Goal: Task Accomplishment & Management: Use online tool/utility

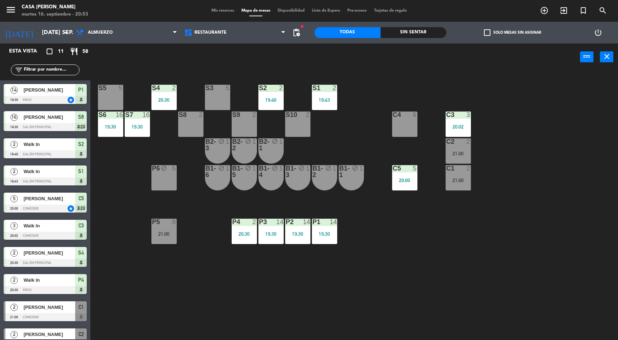
click at [419, 37] on div "Sin sentar" at bounding box center [414, 32] width 66 height 11
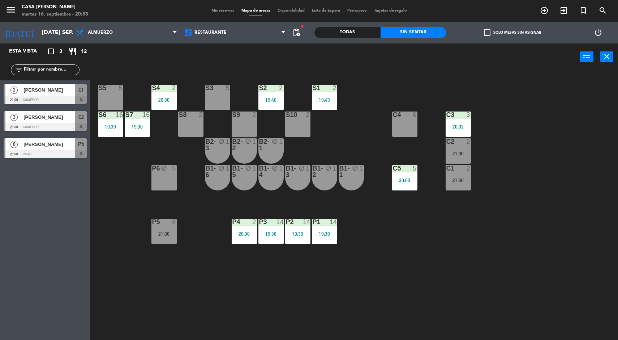
click at [77, 96] on div at bounding box center [45, 100] width 83 height 8
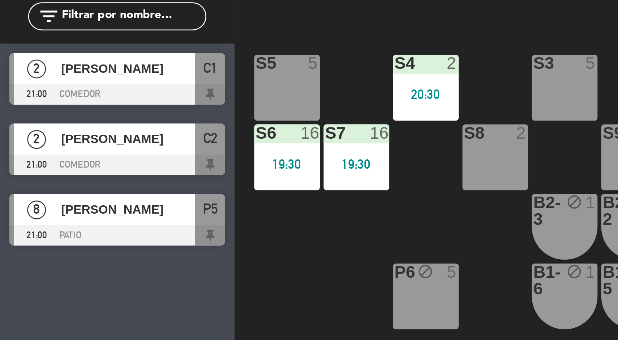
click at [72, 94] on span "[PERSON_NAME]" at bounding box center [50, 90] width 52 height 8
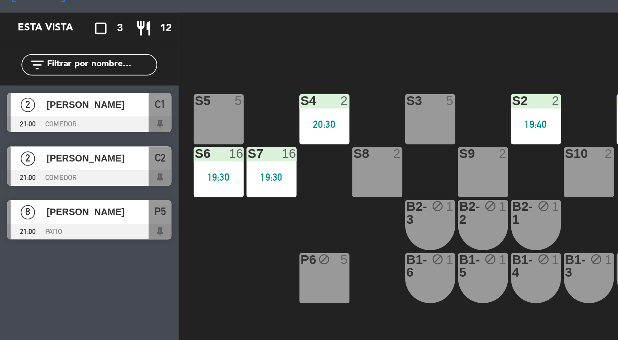
click at [133, 154] on div "S5 5 S4 2 20:30 S3 5 S2 2 19:40 S1 2 19:43 S6 16 19:30 S7 16 19:30 S8 2 S9 2 S1…" at bounding box center [358, 206] width 522 height 269
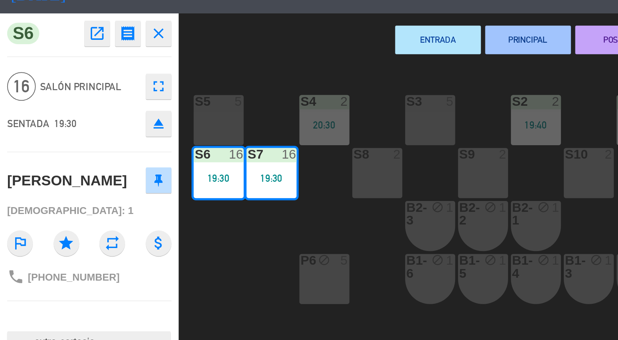
click at [151, 69] on div "ENTRADA PRINCIPAL POSTRE CUENTA TRANSICIÓN SERVIR power_input close" at bounding box center [335, 56] width 490 height 27
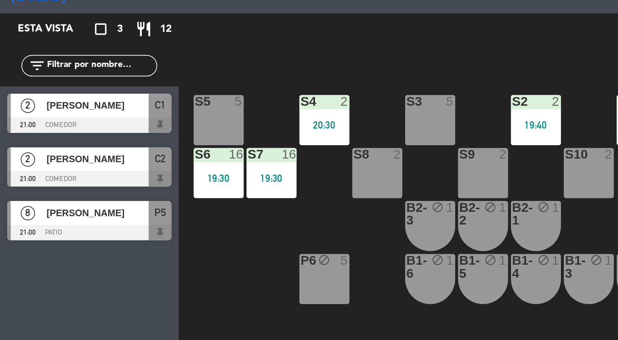
click at [219, 122] on div "S5 5 S4 2 20:30 S3 5 S2 2 19:40 S1 2 19:43 S6 16 19:30 S7 16 19:30 S8 2 S9 2 S1…" at bounding box center [358, 206] width 522 height 269
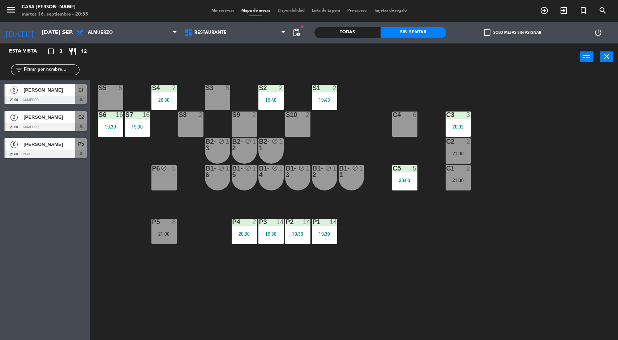
click at [570, 264] on div "S5 5 S4 2 20:30 S3 5 S2 2 19:40 S1 2 19:43 S6 16 19:30 S7 16 19:30 S8 2 S9 2 S1…" at bounding box center [358, 206] width 522 height 269
click at [156, 233] on div "21:00" at bounding box center [164, 233] width 25 height 5
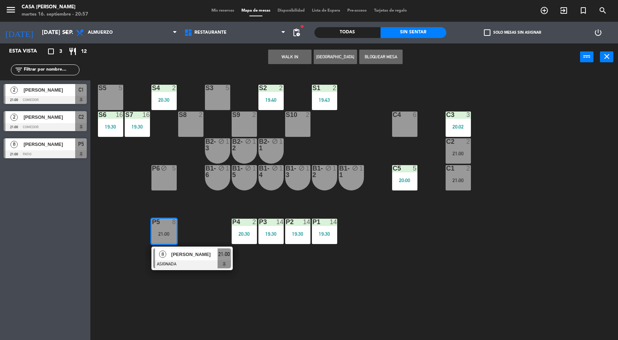
click at [175, 260] on div at bounding box center [192, 264] width 78 height 8
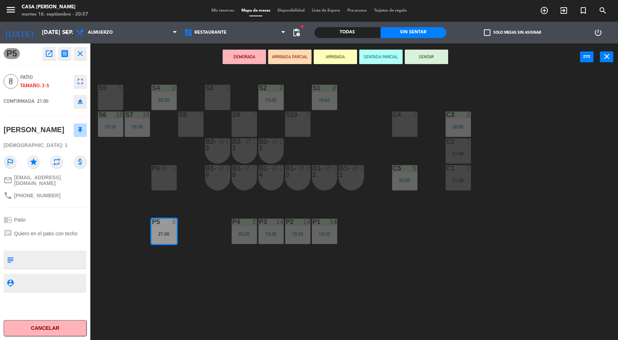
click at [382, 56] on button "SENTADA PARCIAL" at bounding box center [380, 57] width 43 height 14
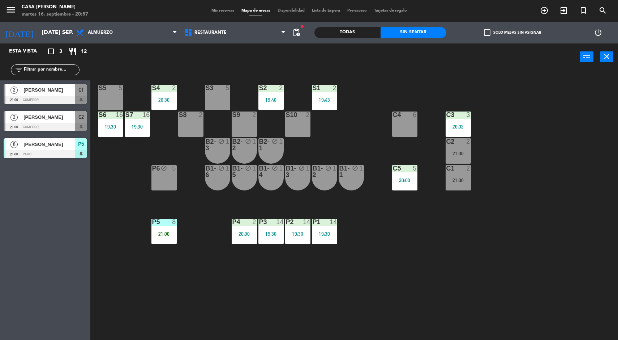
click at [543, 278] on div "S5 5 S4 2 20:30 S3 5 S2 2 19:40 S1 2 19:43 S6 16 19:30 S7 16 19:30 S8 2 S9 2 S1…" at bounding box center [358, 206] width 522 height 269
click at [167, 224] on div at bounding box center [164, 221] width 12 height 7
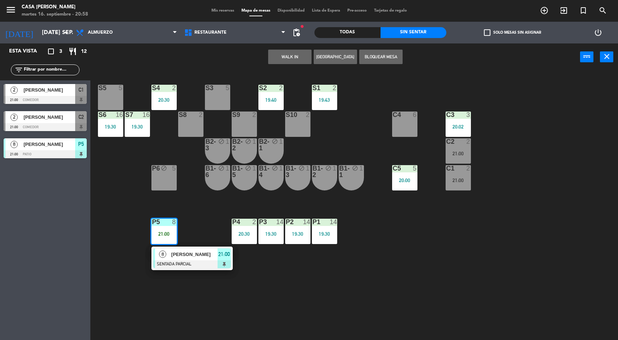
click at [177, 247] on div "8 [PERSON_NAME] SENTADA PARCIAL 21:00" at bounding box center [192, 258] width 81 height 24
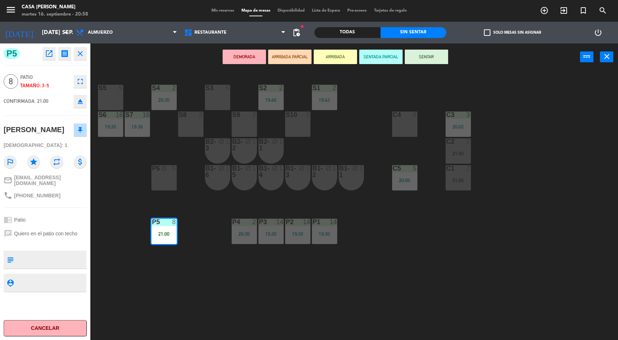
click at [48, 55] on icon "open_in_new" at bounding box center [49, 53] width 9 height 9
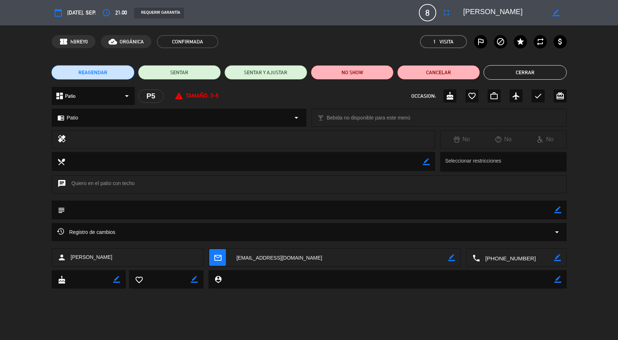
click at [532, 72] on button "Cerrar" at bounding box center [525, 72] width 83 height 14
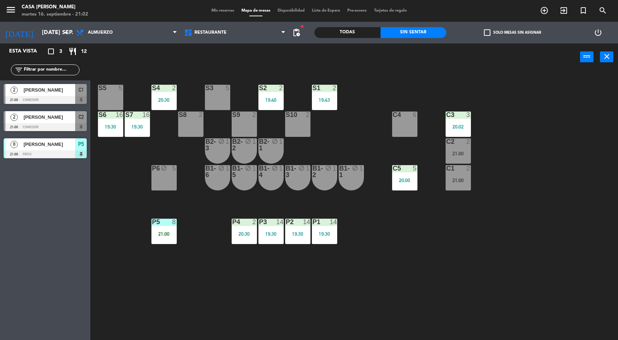
click at [402, 167] on div at bounding box center [405, 168] width 12 height 7
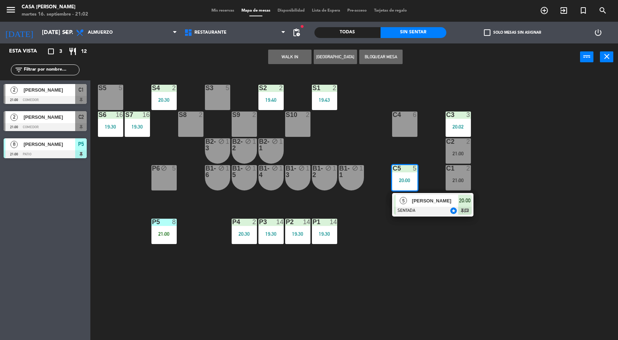
click at [413, 207] on div at bounding box center [433, 211] width 78 height 8
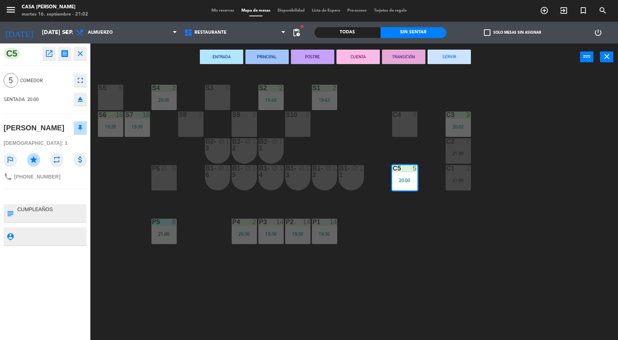
click at [533, 251] on div "S5 5 S4 2 20:30 S3 5 S2 2 19:40 S1 2 19:43 S6 16 19:30 S7 16 19:30 S8 2 S9 2 S1…" at bounding box center [358, 206] width 522 height 269
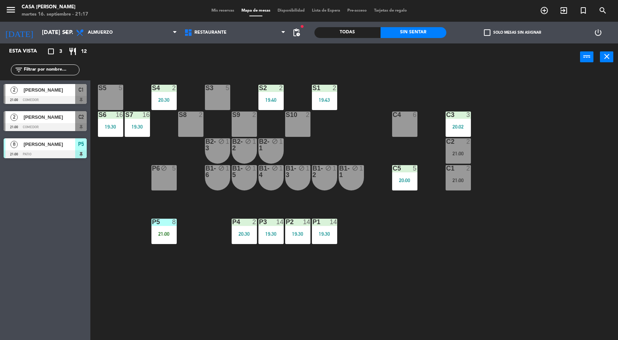
click at [332, 88] on div "2" at bounding box center [337, 88] width 12 height 7
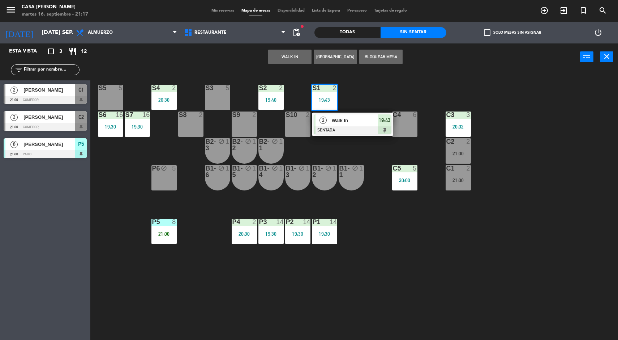
click at [344, 119] on span "Walk In" at bounding box center [355, 120] width 46 height 8
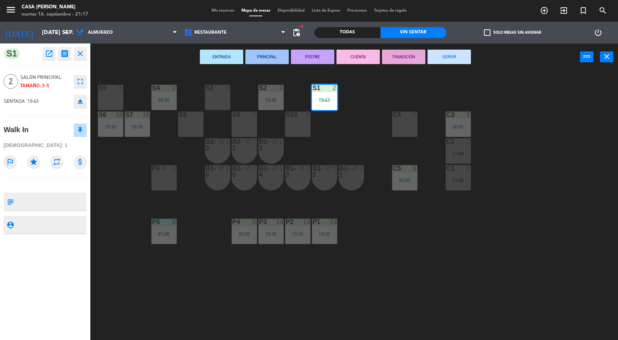
click at [441, 60] on button "SERVIR" at bounding box center [449, 57] width 43 height 14
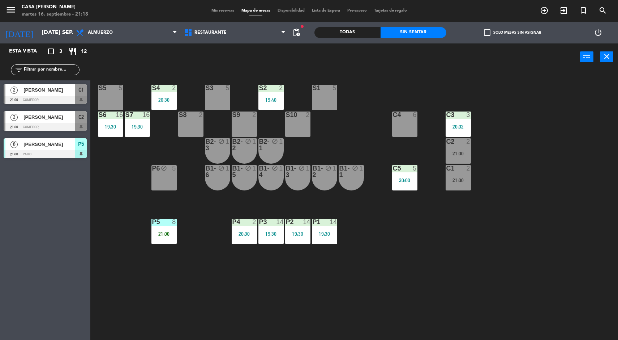
click at [533, 276] on div "S5 5 S4 2 20:30 S3 5 S2 2 19:40 S1 5 S6 16 19:30 S7 16 19:30 S8 2 S9 2 S10 2 C3…" at bounding box center [358, 206] width 522 height 269
click at [465, 141] on div "2" at bounding box center [470, 141] width 12 height 7
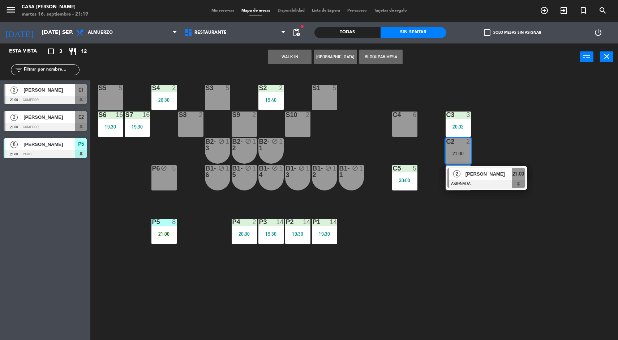
click at [516, 181] on div at bounding box center [487, 184] width 78 height 8
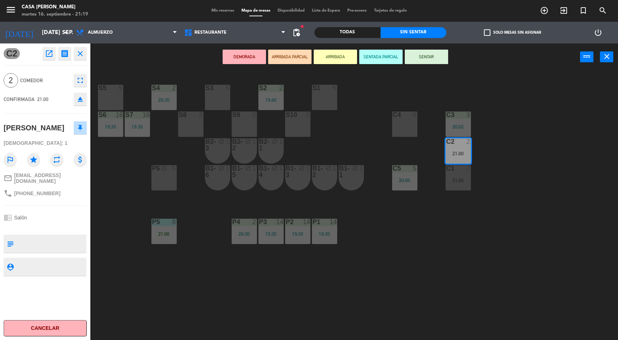
click at [448, 230] on div "S5 5 S4 2 20:30 S3 5 S2 2 19:40 S1 5 S6 16 19:30 S7 16 19:30 S8 2 S9 2 S10 2 C3…" at bounding box center [358, 206] width 522 height 269
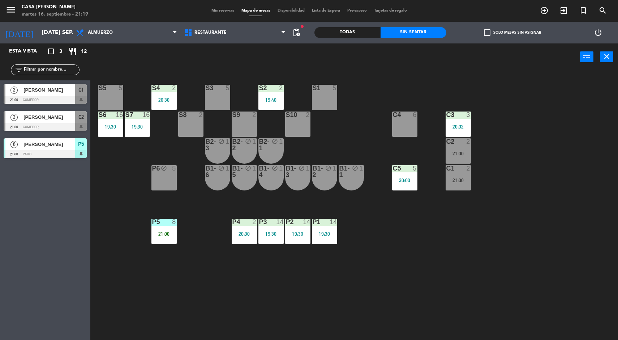
click at [460, 180] on div "21:00" at bounding box center [458, 180] width 25 height 5
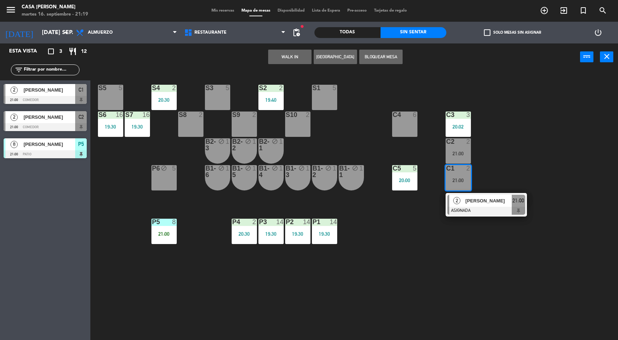
click at [490, 213] on div at bounding box center [487, 211] width 78 height 8
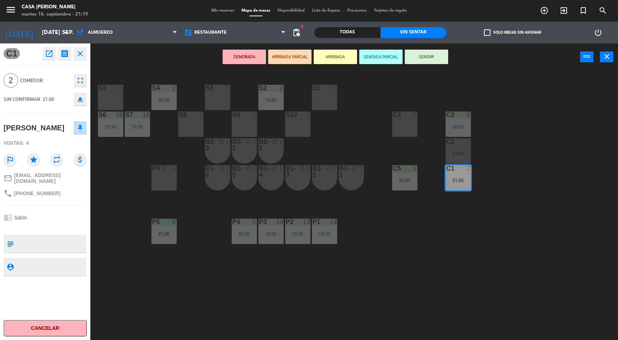
click at [58, 333] on button "Cancelar" at bounding box center [45, 328] width 83 height 16
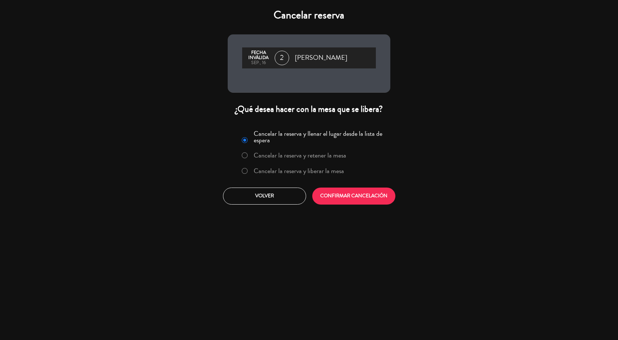
click at [324, 171] on label "Cancelar la reserva y liberar la mesa" at bounding box center [299, 170] width 90 height 7
click at [373, 195] on button "CONFIRMAR CANCELACIÓN" at bounding box center [353, 195] width 83 height 17
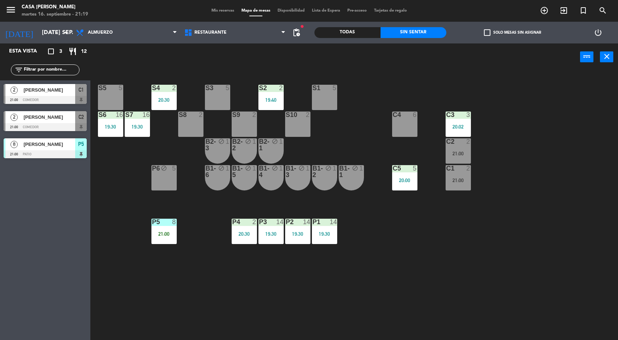
click at [451, 153] on div "21:00" at bounding box center [458, 153] width 25 height 5
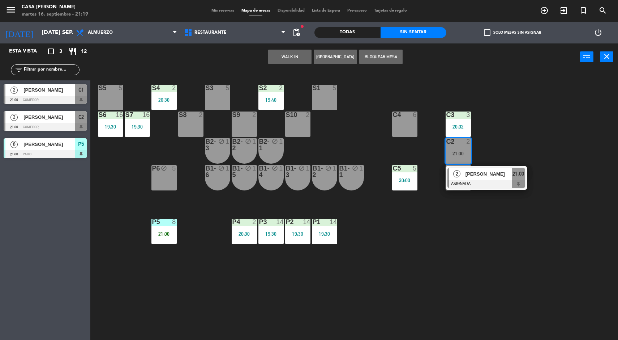
click at [487, 169] on div "[PERSON_NAME]" at bounding box center [488, 174] width 47 height 12
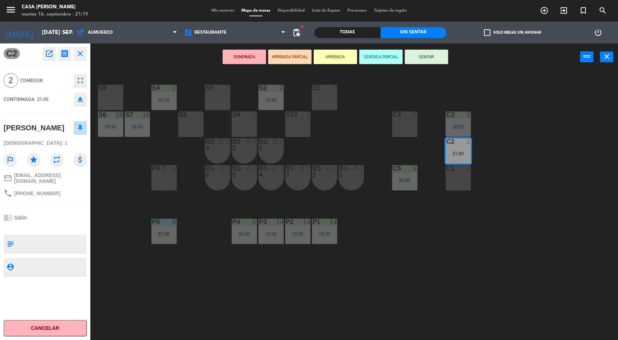
click at [41, 329] on button "Cancelar" at bounding box center [45, 328] width 83 height 16
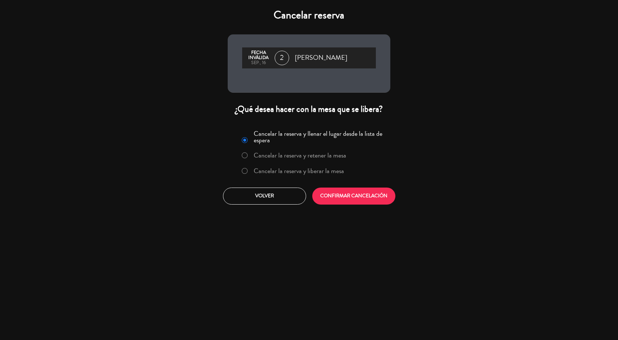
click at [284, 176] on label "Cancelar la reserva y liberar la mesa" at bounding box center [293, 171] width 110 height 13
click at [345, 197] on button "CONFIRMAR CANCELACIÓN" at bounding box center [353, 195] width 83 height 17
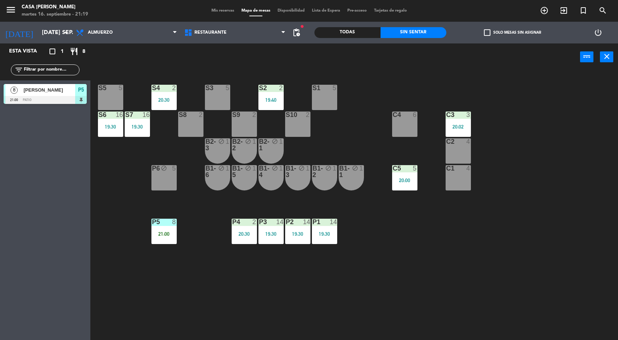
click at [164, 229] on div "P5 8 21:00" at bounding box center [164, 230] width 25 height 25
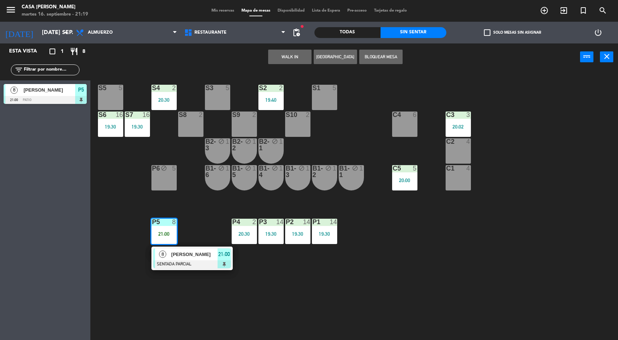
click at [208, 260] on div at bounding box center [192, 264] width 78 height 8
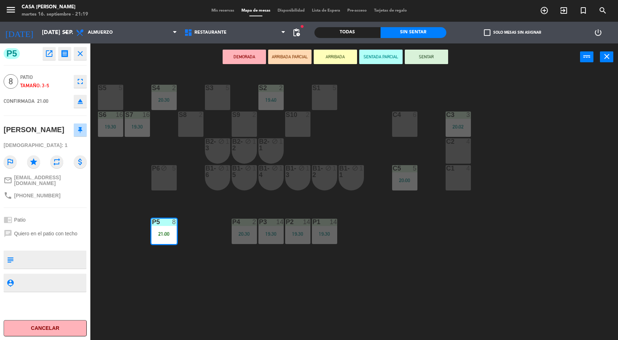
click at [436, 56] on button "SENTAR" at bounding box center [426, 57] width 43 height 14
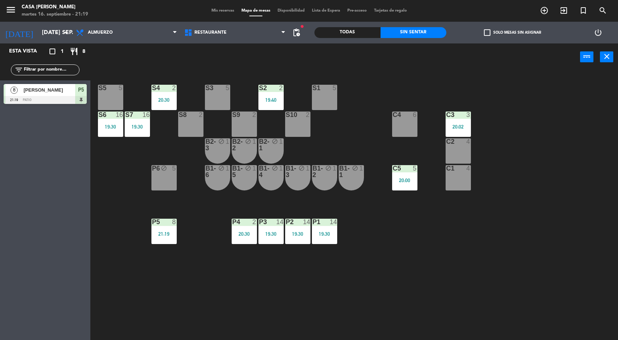
click at [316, 241] on div "P1 14 19:30" at bounding box center [324, 230] width 25 height 25
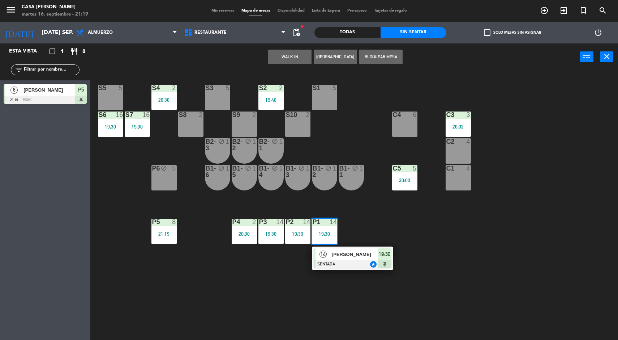
click at [371, 259] on div "[PERSON_NAME]" at bounding box center [354, 254] width 47 height 12
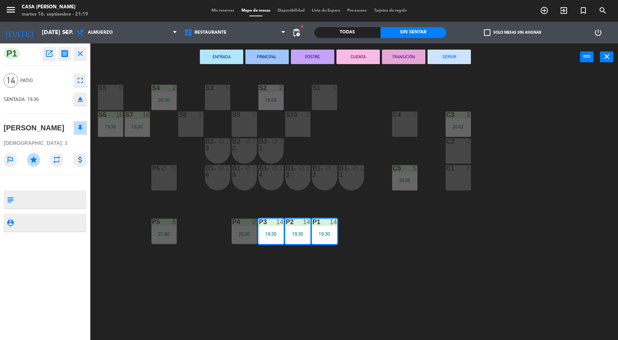
click at [456, 62] on button "SERVIR" at bounding box center [449, 57] width 43 height 14
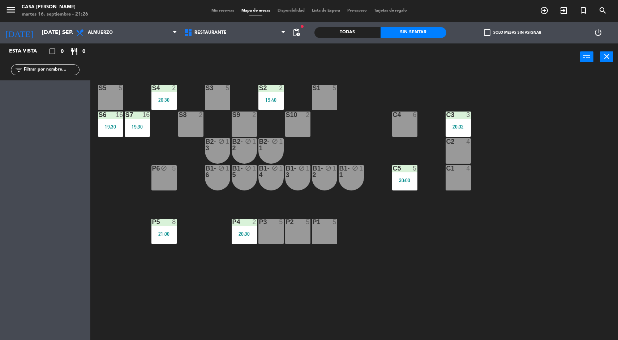
click at [282, 88] on div "2" at bounding box center [281, 88] width 4 height 7
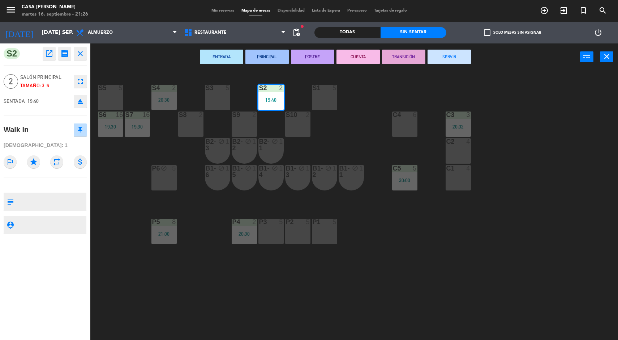
click at [445, 63] on button "SERVIR" at bounding box center [449, 57] width 43 height 14
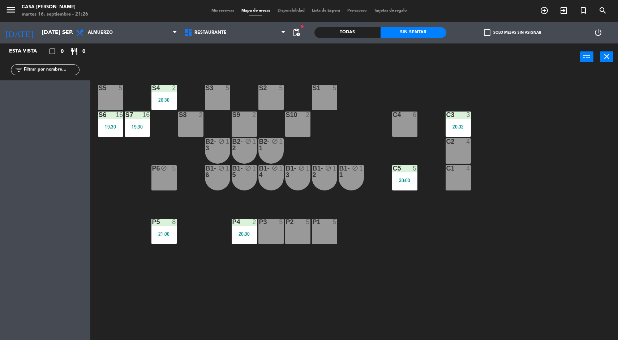
click at [165, 98] on div "20:30" at bounding box center [164, 99] width 25 height 5
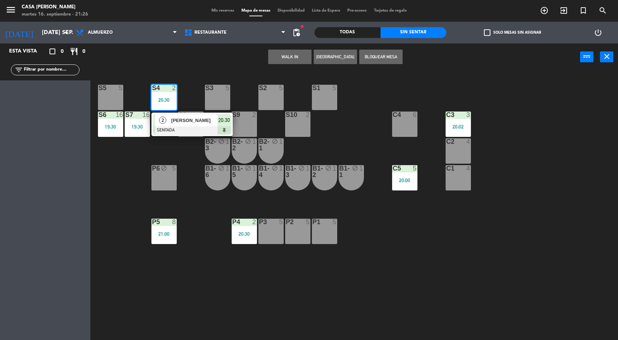
click at [233, 114] on div "2 [PERSON_NAME] SENTADA 20:30" at bounding box center [192, 124] width 81 height 24
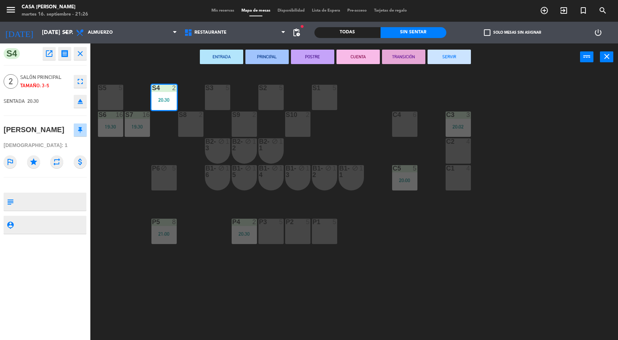
click at [459, 61] on button "SERVIR" at bounding box center [449, 57] width 43 height 14
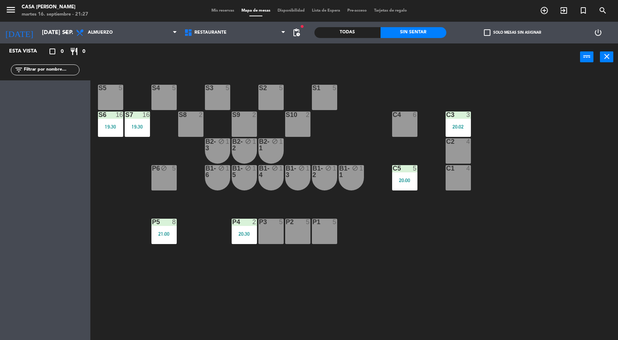
click at [347, 33] on div "Todas" at bounding box center [348, 32] width 66 height 11
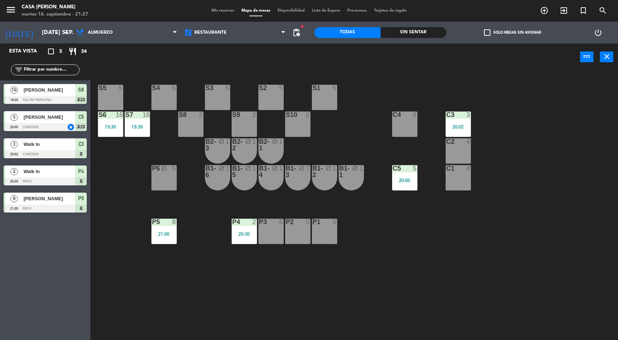
click at [170, 241] on div "P5 8 21:00" at bounding box center [164, 230] width 25 height 25
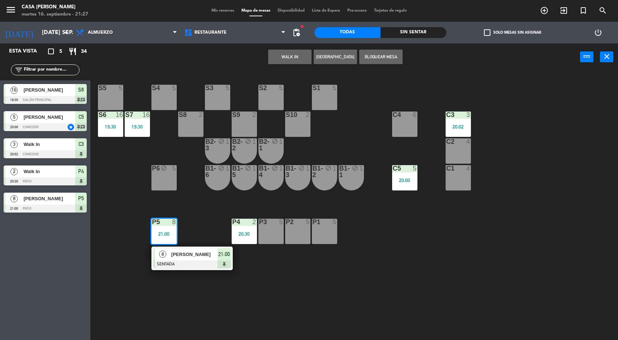
click at [143, 291] on div "S5 5 S4 5 S3 5 S2 5 S1 5 S6 16 19:30 S7 16 19:30 S8 2 S9 2 S10 2 C3 3 20:02 C4 …" at bounding box center [358, 206] width 522 height 269
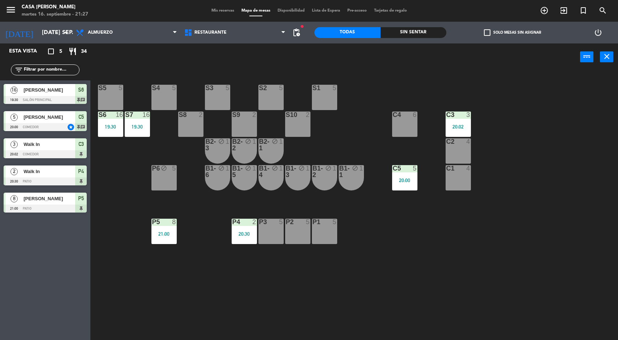
click at [454, 122] on div "C3 3 20:02" at bounding box center [458, 123] width 25 height 25
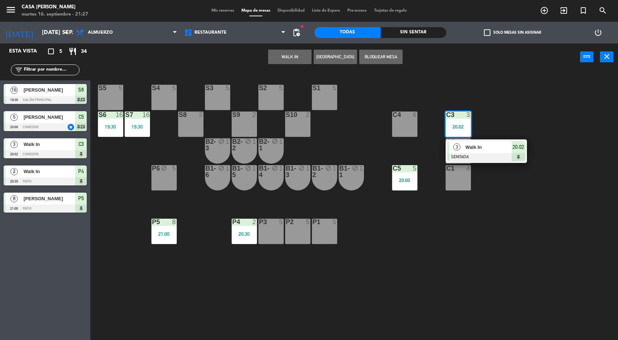
click at [518, 157] on div at bounding box center [487, 157] width 78 height 8
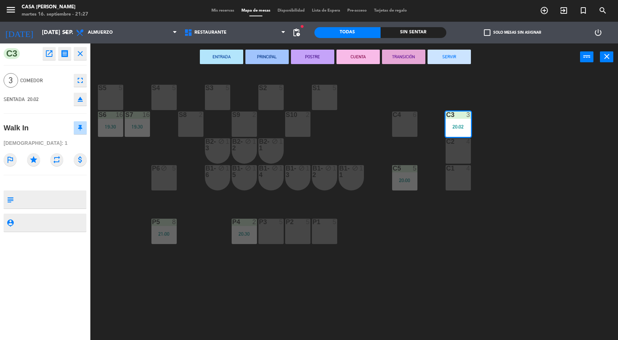
click at [462, 61] on button "SERVIR" at bounding box center [449, 57] width 43 height 14
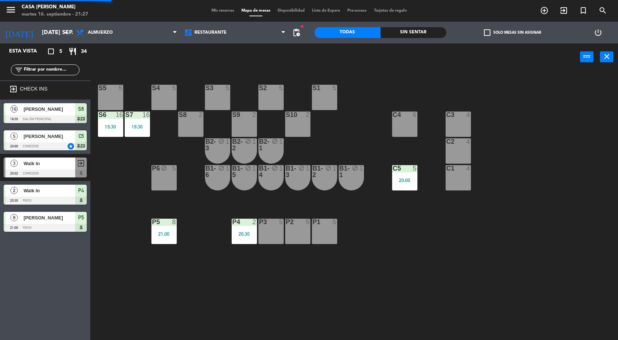
click at [542, 229] on div "S5 5 S4 5 S3 5 S2 5 S1 5 S6 16 19:30 S7 16 19:30 S8 2 S9 2 S10 2 C3 4 C4 6 C2 4…" at bounding box center [358, 206] width 522 height 269
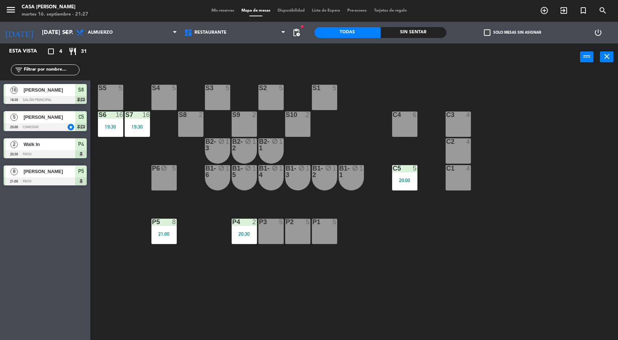
click at [523, 273] on div "S5 5 S4 5 S3 5 S2 5 S1 5 S6 16 19:30 S7 16 19:30 S8 2 S9 2 S10 2 C3 4 C4 6 C2 4…" at bounding box center [358, 206] width 522 height 269
click at [222, 13] on span "Mis reservas" at bounding box center [223, 11] width 30 height 4
click at [228, 10] on span "Mis reservas" at bounding box center [223, 11] width 30 height 4
click at [224, 10] on span "Mis reservas" at bounding box center [223, 11] width 30 height 4
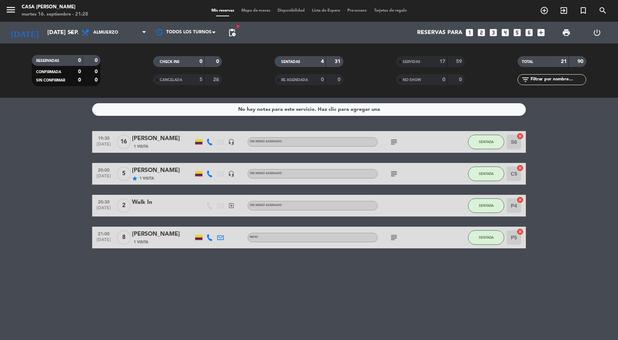
click at [165, 82] on div "CANCELADA" at bounding box center [171, 80] width 33 height 8
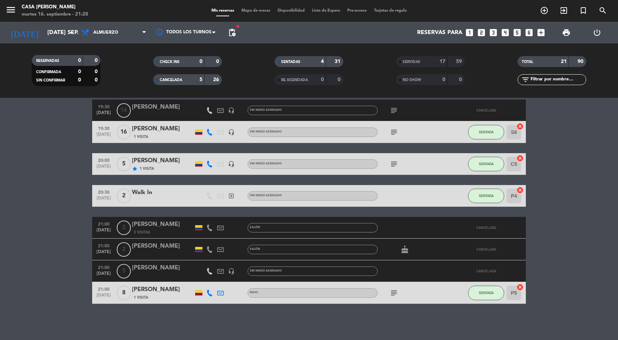
scroll to position [63, 0]
click at [123, 248] on span "2" at bounding box center [124, 249] width 14 height 14
click at [262, 10] on span "Mapa de mesas" at bounding box center [256, 11] width 36 height 4
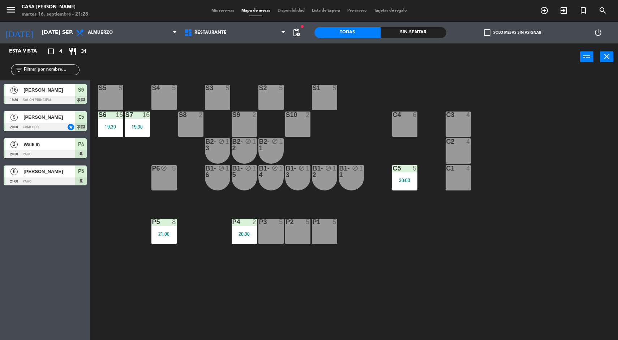
click at [522, 255] on div "S5 5 S4 5 S3 5 S2 5 S1 5 S6 16 19:30 S7 16 19:30 S8 2 S9 2 S10 2 C3 4 C4 6 C2 4…" at bounding box center [358, 206] width 522 height 269
click at [289, 85] on div "5" at bounding box center [283, 88] width 12 height 7
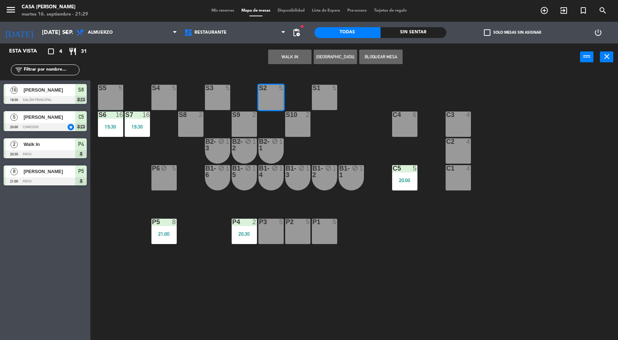
click at [284, 59] on button "WALK IN" at bounding box center [289, 57] width 43 height 14
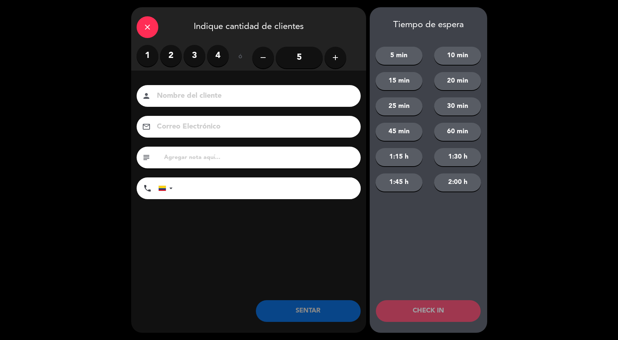
click at [177, 59] on label "2" at bounding box center [171, 56] width 22 height 22
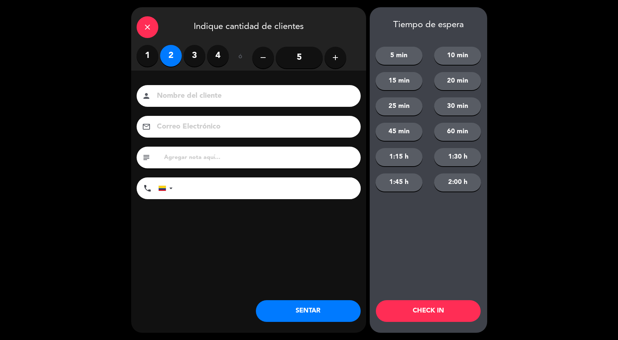
click at [302, 315] on button "SENTAR" at bounding box center [308, 311] width 105 height 22
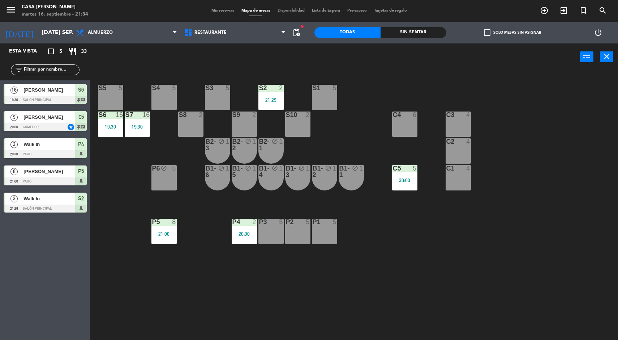
click at [175, 221] on div "8" at bounding box center [174, 221] width 4 height 7
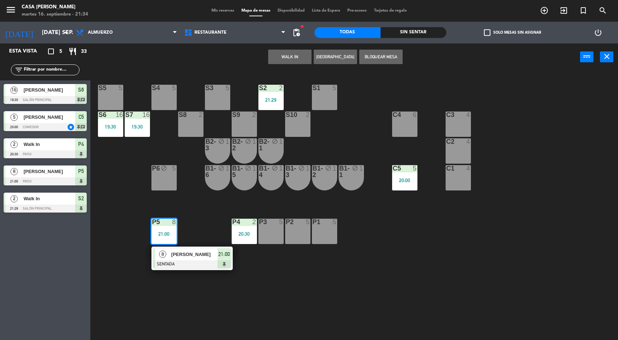
click at [184, 263] on div at bounding box center [192, 264] width 78 height 8
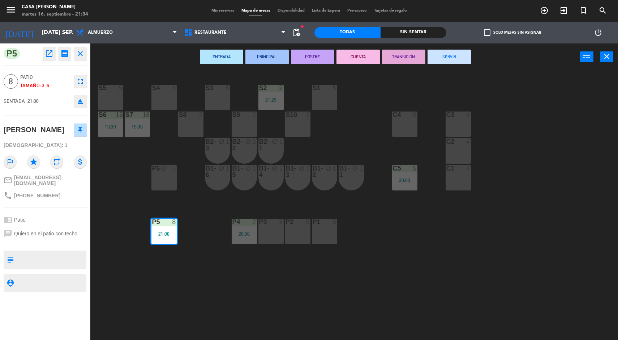
click at [452, 182] on div "C1 4" at bounding box center [458, 177] width 25 height 25
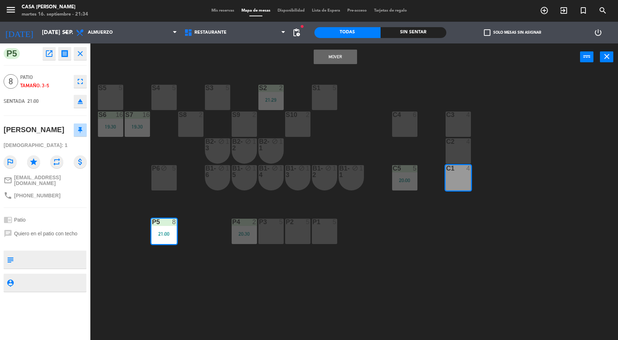
click at [453, 166] on div at bounding box center [458, 168] width 12 height 7
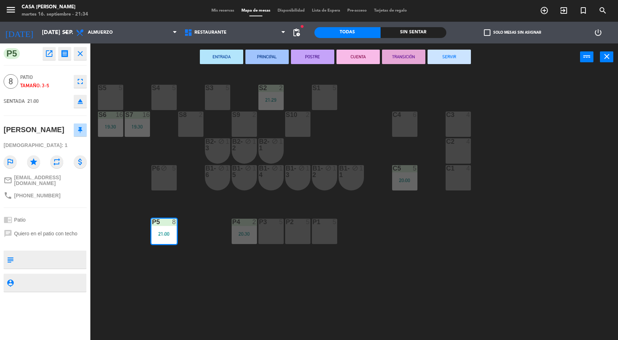
click at [447, 115] on div "C3" at bounding box center [447, 114] width 0 height 7
click at [453, 155] on div "C2 4" at bounding box center [458, 150] width 25 height 25
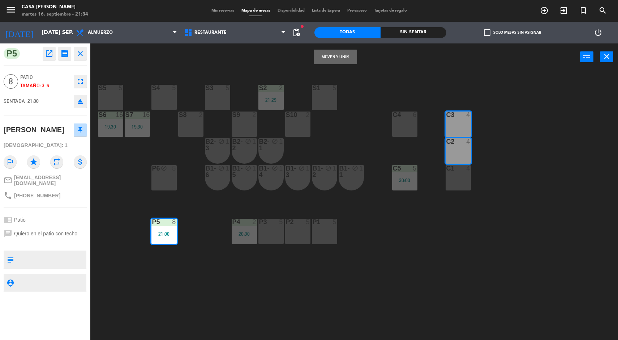
click at [333, 56] on button "Mover y Unir" at bounding box center [335, 57] width 43 height 14
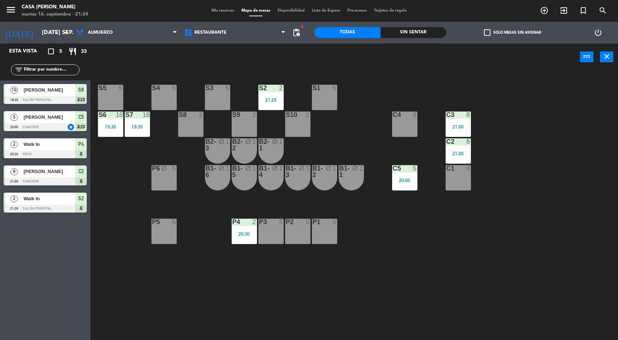
click at [544, 258] on div "S5 5 S4 5 S3 5 S2 2 21:29 S1 5 S6 16 19:30 S7 16 19:30 S8 2 S9 2 S10 2 C3 8 21:…" at bounding box center [358, 206] width 522 height 269
